Goal: Task Accomplishment & Management: Use online tool/utility

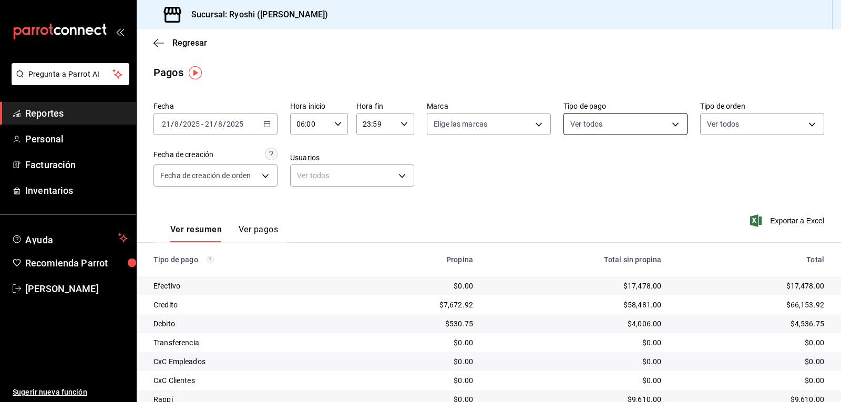
click at [672, 118] on body "Pregunta a Parrot AI Reportes Personal Facturación Inventarios Ayuda Recomienda…" at bounding box center [420, 201] width 841 height 402
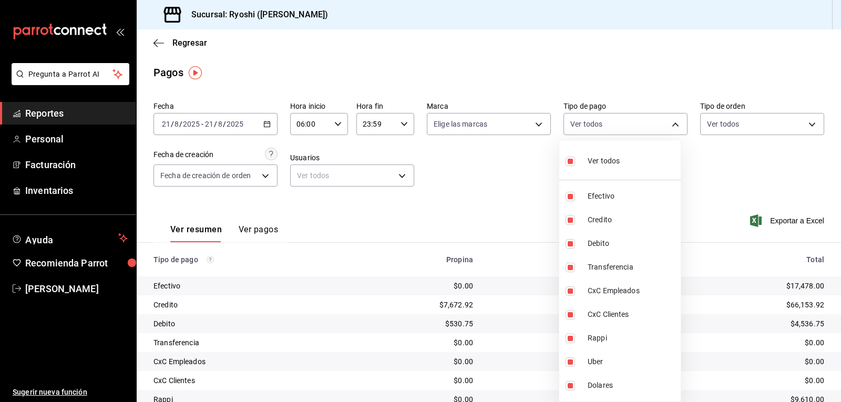
click at [569, 161] on input "checkbox" at bounding box center [570, 161] width 9 height 9
checkbox input "false"
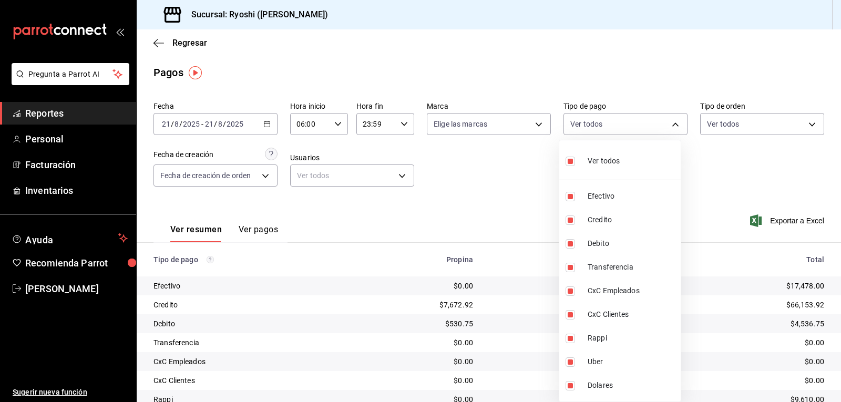
checkbox input "false"
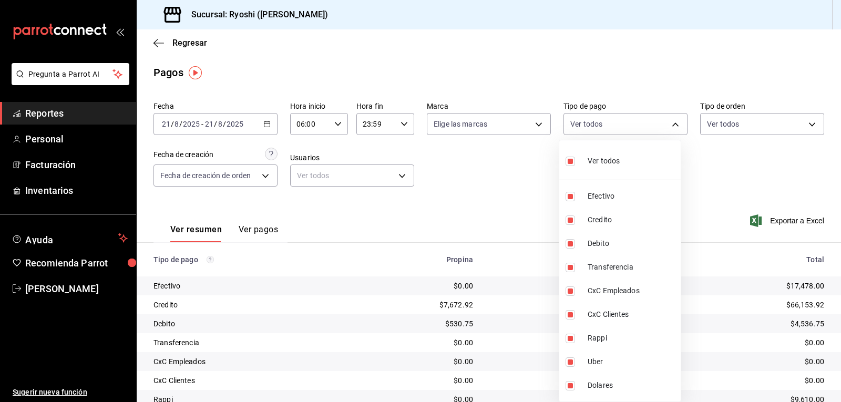
checkbox input "false"
click at [568, 220] on input "checkbox" at bounding box center [570, 220] width 9 height 9
checkbox input "true"
type input "9b0685d2-7f5d-4ede-a6b4-58a2ffcbf3cd"
click at [569, 241] on input "checkbox" at bounding box center [570, 243] width 9 height 9
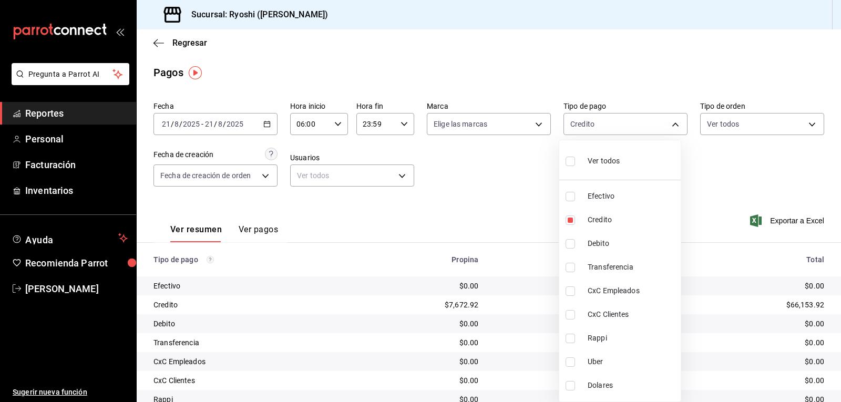
checkbox input "true"
type input "9b0685d2-7f5d-4ede-a6b4-58a2ffcbf3cd,4fc1f123-1106-4d46-a6dc-4994d0550367"
click at [537, 220] on div at bounding box center [420, 201] width 841 height 402
click at [668, 121] on body "Pregunta a Parrot AI Reportes Personal Facturación Inventarios Ayuda Recomienda…" at bounding box center [420, 201] width 841 height 402
click at [571, 217] on input "checkbox" at bounding box center [570, 220] width 9 height 9
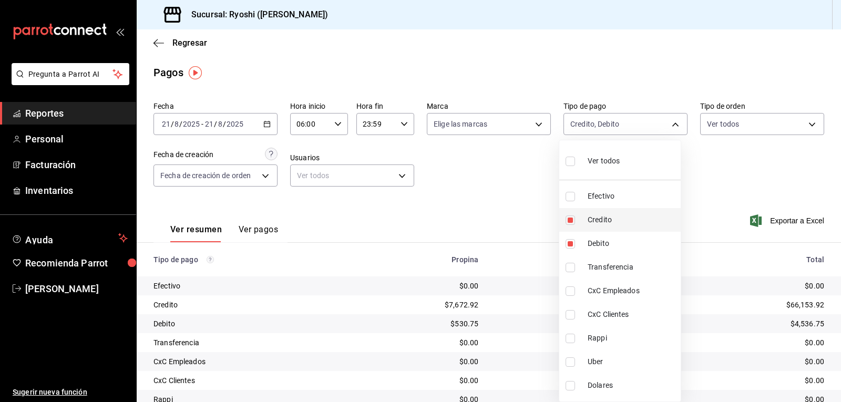
checkbox input "false"
type input "4fc1f123-1106-4d46-a6dc-4994d0550367"
click at [569, 247] on input "checkbox" at bounding box center [570, 243] width 9 height 9
checkbox input "false"
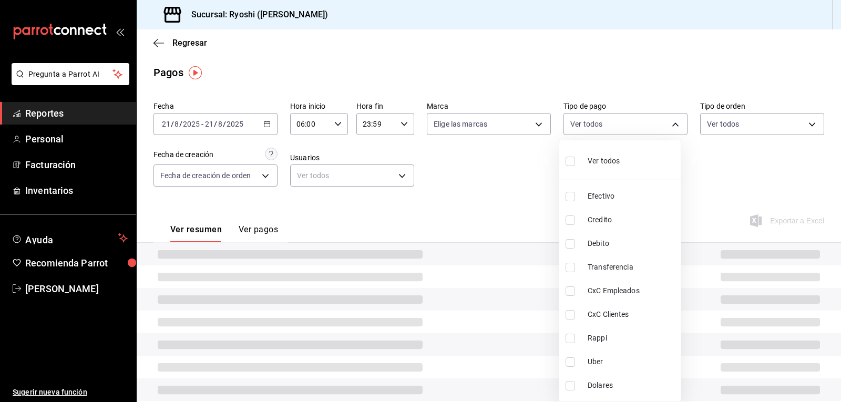
click at [536, 222] on div at bounding box center [420, 201] width 841 height 402
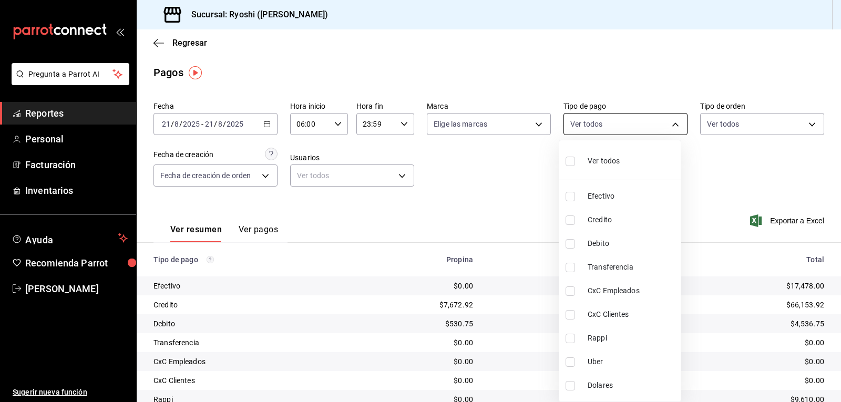
click at [671, 122] on body "Pregunta a Parrot AI Reportes Personal Facturación Inventarios Ayuda Recomienda…" at bounding box center [420, 201] width 841 height 402
click at [574, 338] on input "checkbox" at bounding box center [570, 338] width 9 height 9
checkbox input "true"
type input "03b2a83d-8b25-4255-833b-17fe1c8361e8"
click at [571, 363] on input "checkbox" at bounding box center [570, 362] width 9 height 9
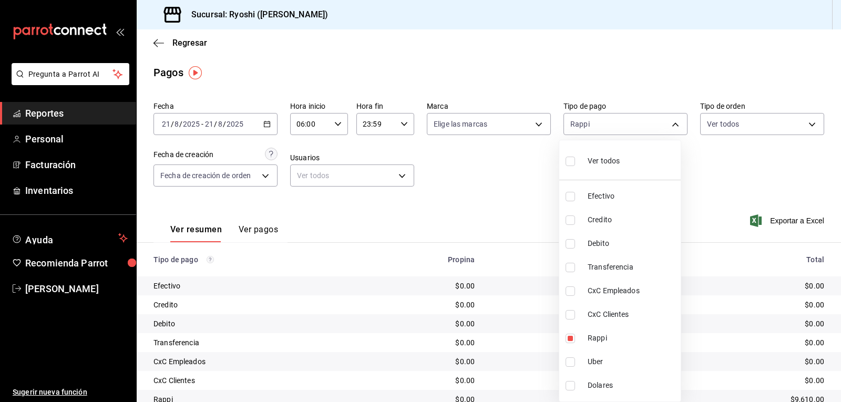
checkbox input "true"
type input "03b2a83d-8b25-4255-833b-17fe1c8361e8,b772c1a0-b8da-4acb-be12-b7e981a54f00"
click at [730, 198] on div at bounding box center [420, 201] width 841 height 402
click at [670, 125] on body "Pregunta a Parrot AI Reportes Personal Facturación Inventarios Ayuda Recomienda…" at bounding box center [420, 201] width 841 height 402
click at [571, 161] on input "checkbox" at bounding box center [570, 161] width 9 height 9
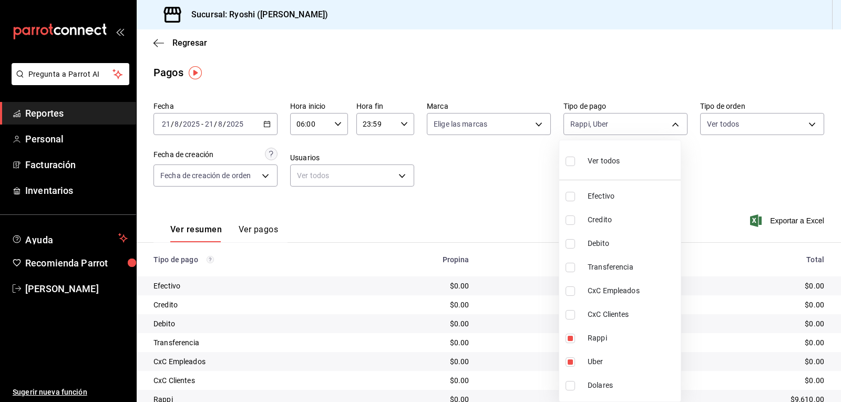
checkbox input "true"
type input "789b4605-08e0-4dfe-9865-94468e2c17aa,9b0685d2-7f5d-4ede-a6b4-58a2ffcbf3cd,4fc1f…"
checkbox input "true"
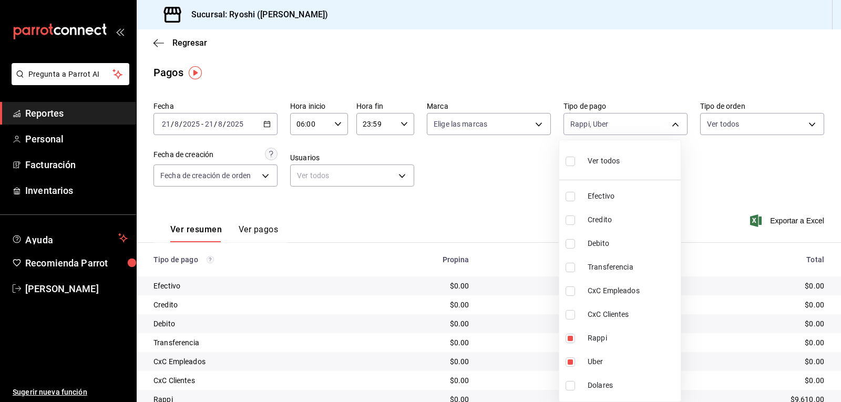
checkbox input "true"
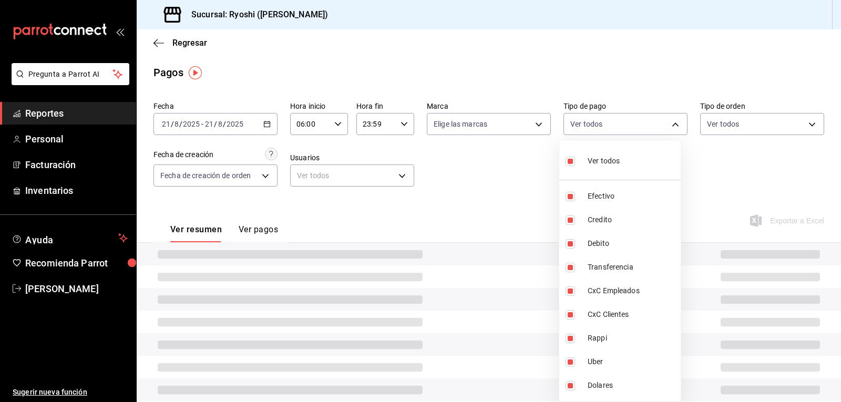
click at [539, 172] on div at bounding box center [420, 201] width 841 height 402
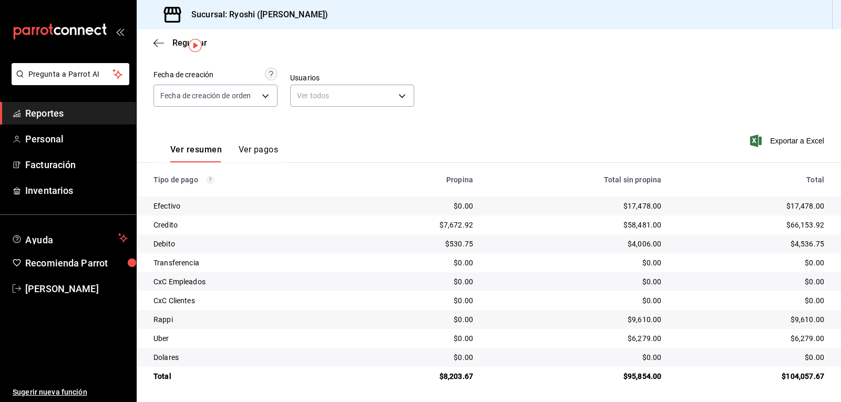
scroll to position [81, 0]
